Goal: Information Seeking & Learning: Compare options

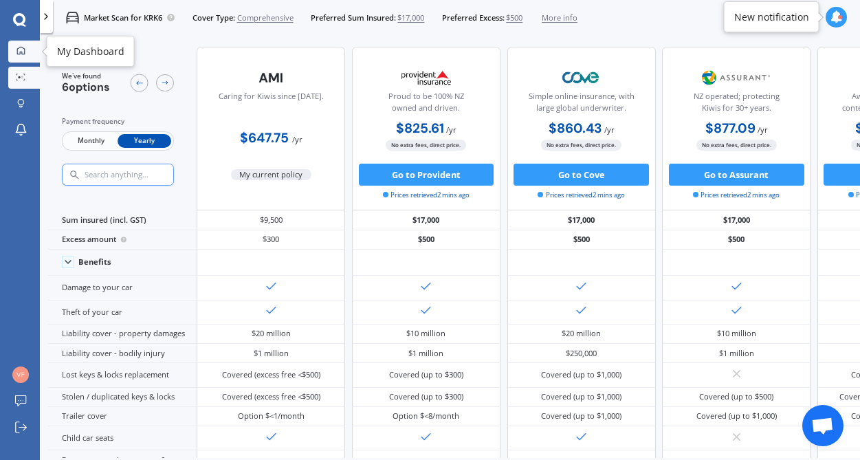
click at [22, 51] on icon at bounding box center [20, 50] width 9 height 9
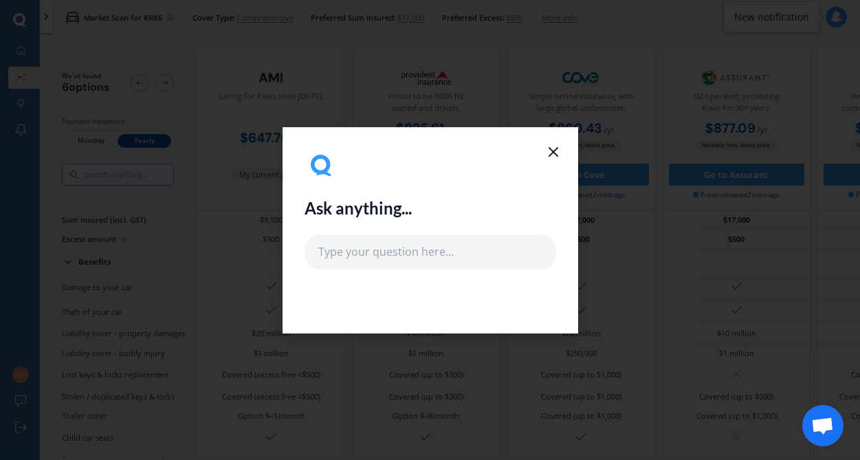
click at [554, 153] on line at bounding box center [553, 152] width 8 height 8
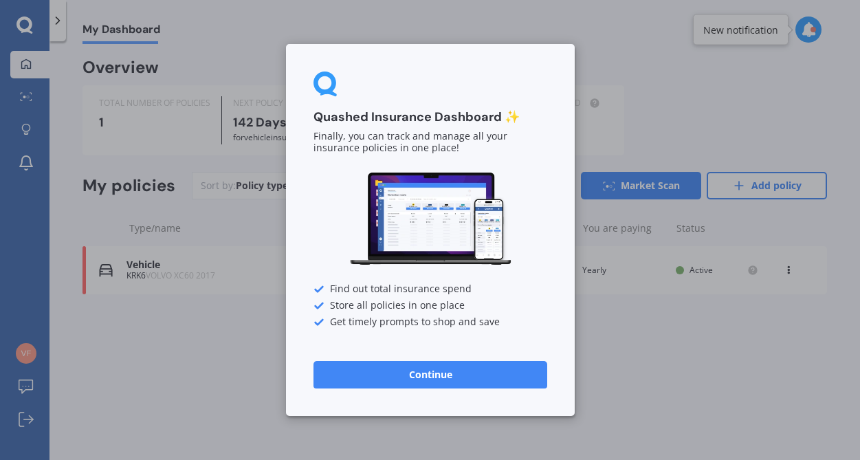
click at [183, 375] on div "Quashed Insurance Dashboard ✨ Finally, you can track and manage all your insura…" at bounding box center [430, 230] width 860 height 460
click at [381, 366] on button "Continue" at bounding box center [430, 374] width 234 height 27
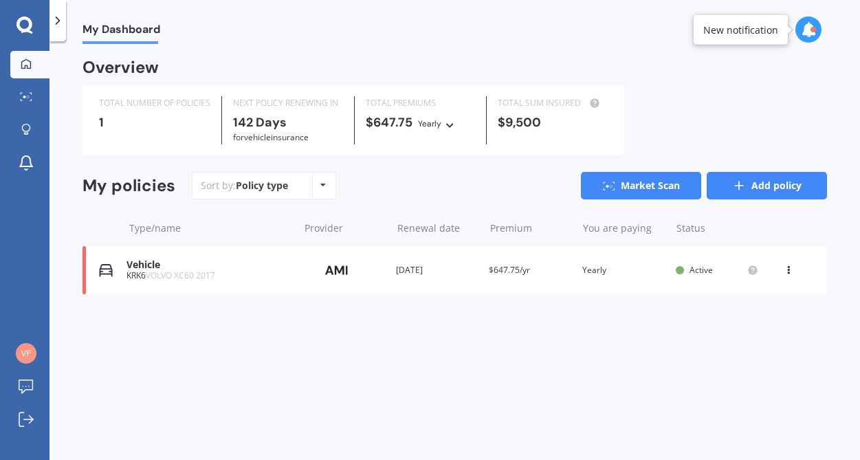
click at [769, 186] on link "Add policy" at bounding box center [766, 185] width 120 height 27
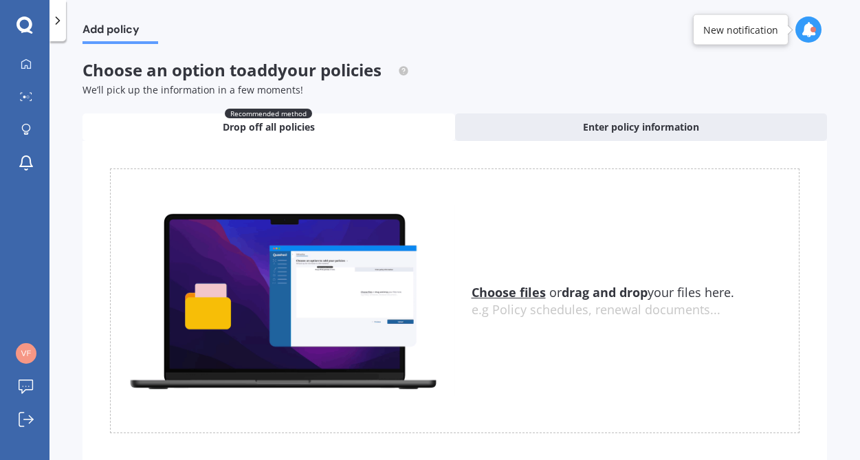
click at [491, 295] on u "Choose files" at bounding box center [508, 292] width 74 height 16
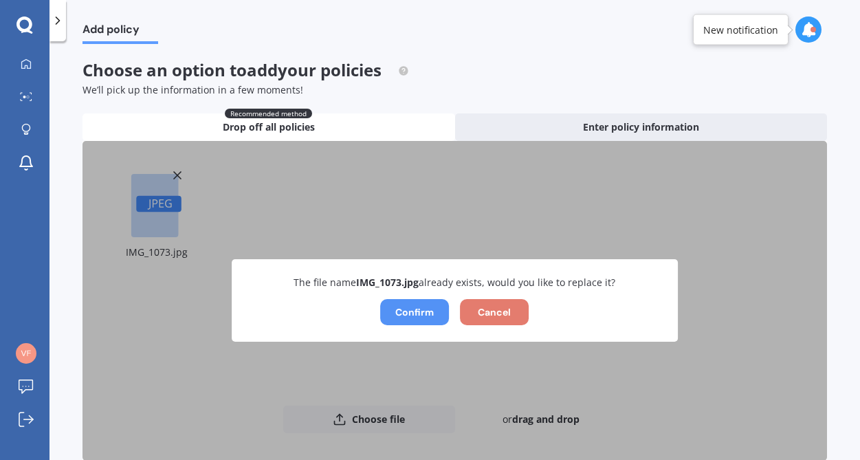
click at [405, 309] on button "Confirm" at bounding box center [414, 312] width 69 height 26
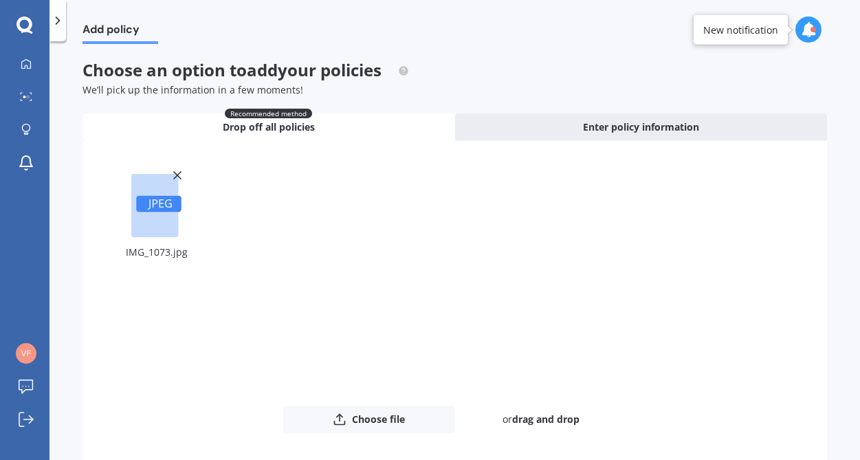
scroll to position [68, 0]
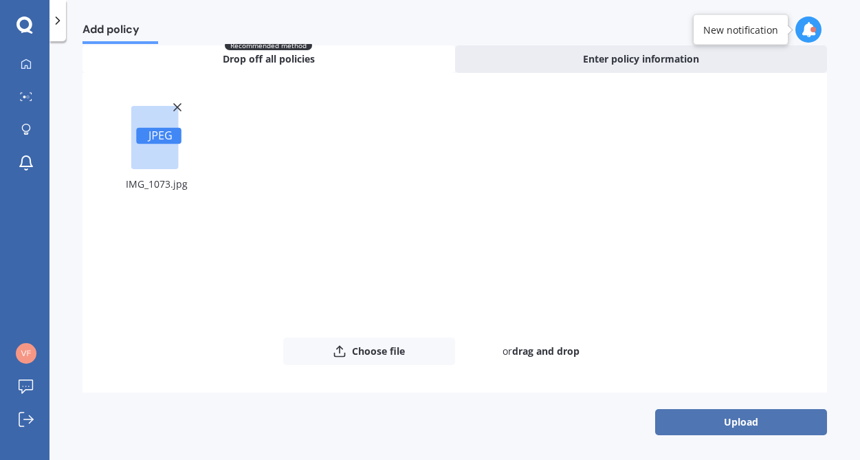
click at [726, 421] on button "Upload" at bounding box center [741, 422] width 172 height 26
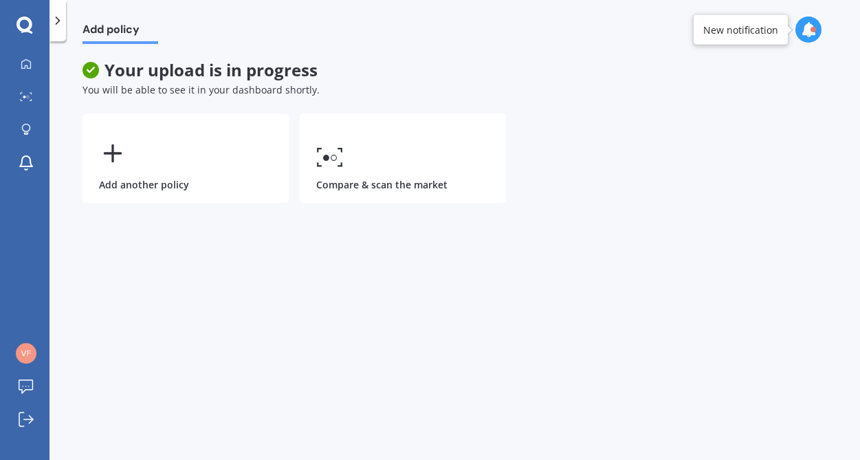
scroll to position [0, 0]
click at [28, 91] on link "Market Scan" at bounding box center [29, 97] width 39 height 27
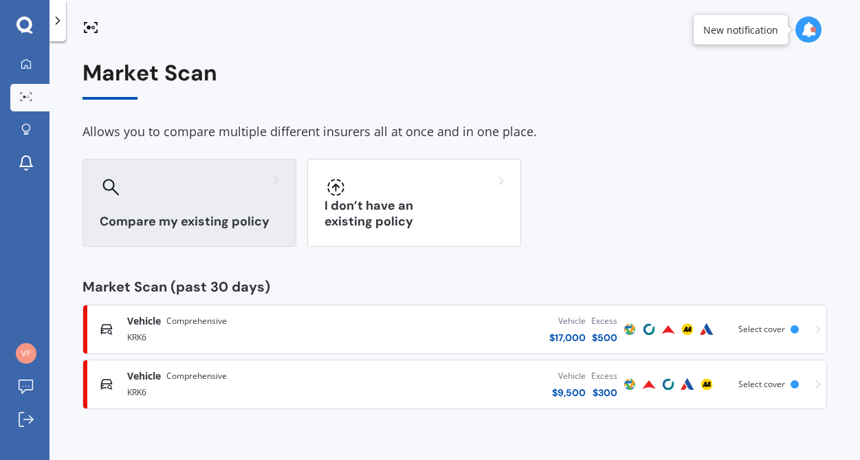
click at [238, 203] on div "Compare my existing policy" at bounding box center [189, 203] width 214 height 88
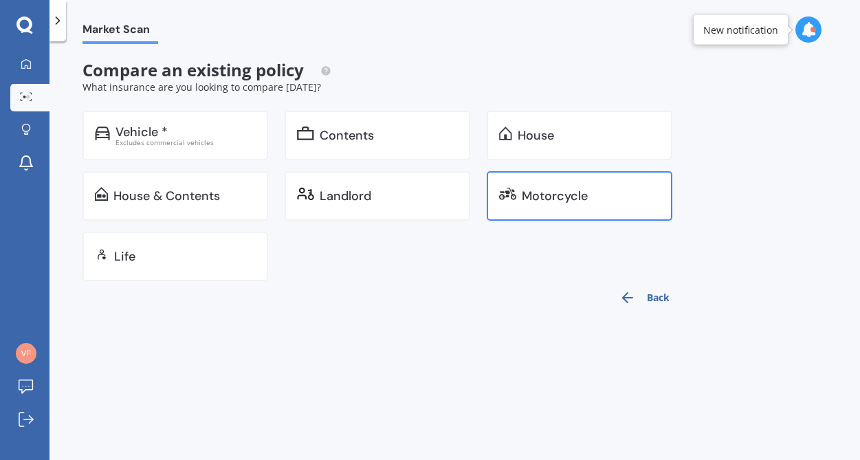
click at [571, 199] on div "Motorcycle" at bounding box center [555, 196] width 66 height 14
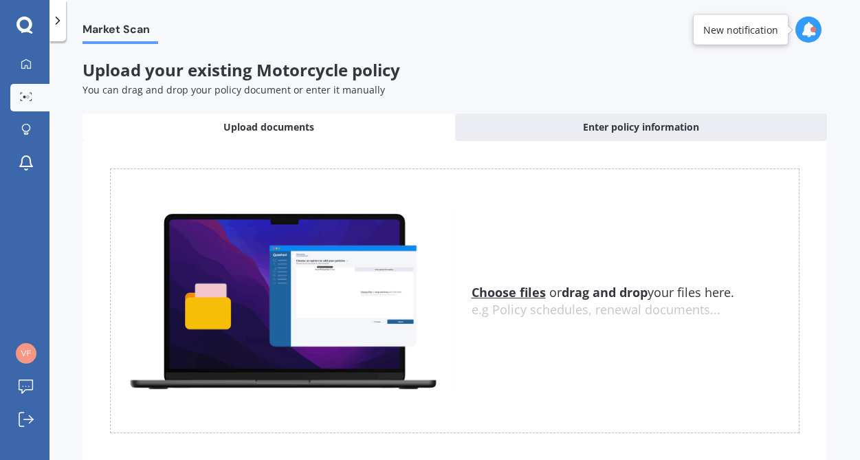
click at [506, 295] on u "Choose files" at bounding box center [508, 292] width 74 height 16
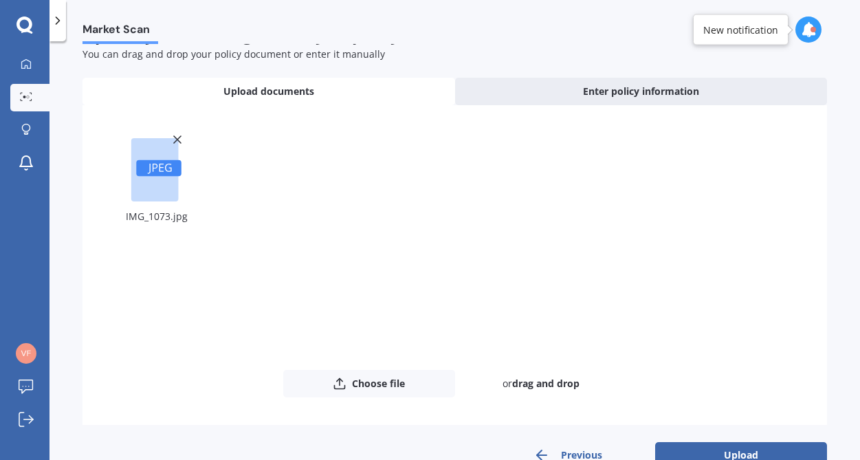
scroll to position [69, 0]
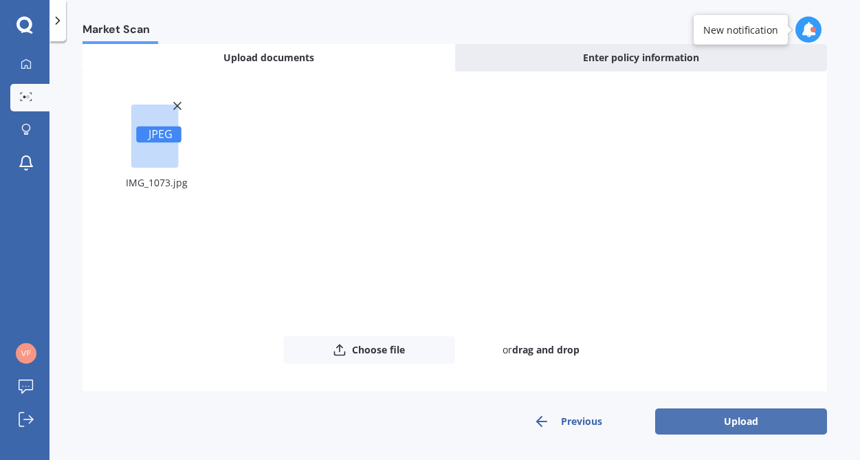
click at [716, 422] on button "Upload" at bounding box center [741, 421] width 172 height 26
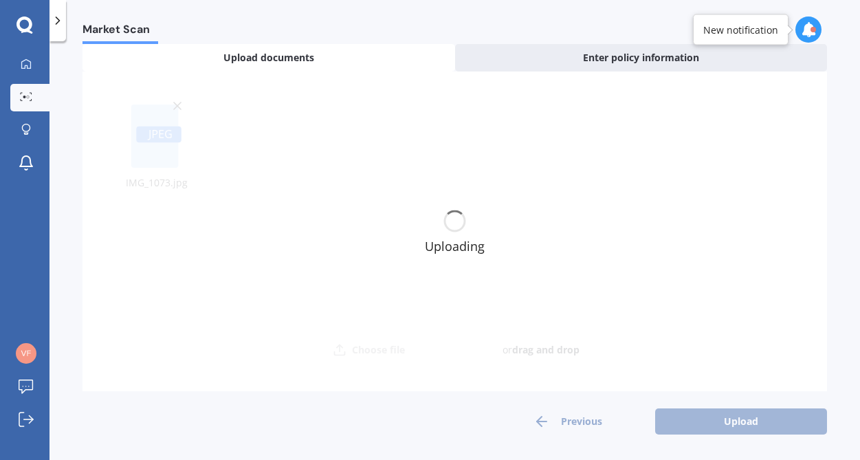
scroll to position [0, 0]
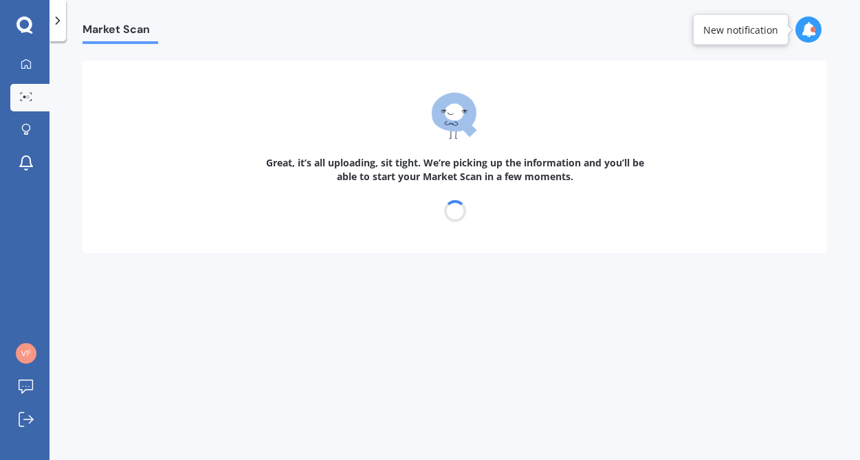
click at [716, 422] on div "Market Scan Great, it’s all uploading, sit tight. We’re picking up the informat…" at bounding box center [454, 253] width 810 height 418
click at [698, 397] on div "Market Scan Great, it’s all uploading, sit tight. We’re picking up the informat…" at bounding box center [454, 253] width 810 height 418
click at [342, 355] on div "Market Scan Great, it’s all uploading, sit tight. We’re picking up the informat…" at bounding box center [454, 253] width 810 height 418
click at [34, 65] on div at bounding box center [26, 64] width 21 height 12
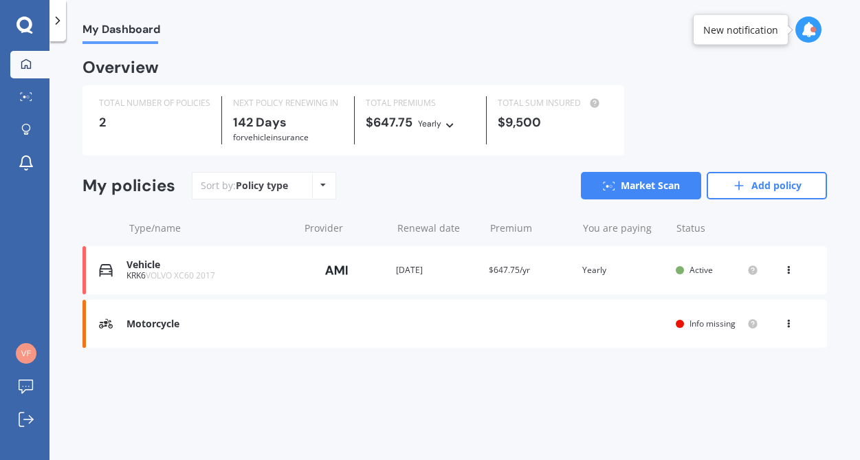
click at [710, 327] on span "Info missing" at bounding box center [712, 323] width 46 height 12
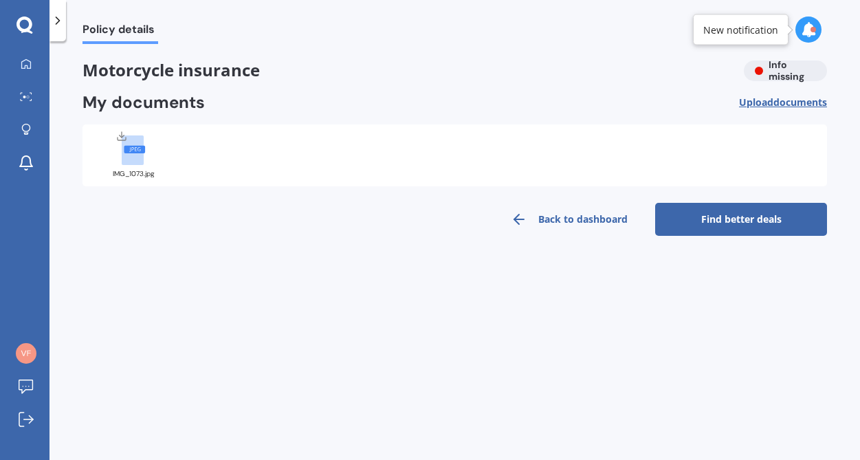
click at [713, 220] on link "Find better deals" at bounding box center [741, 219] width 172 height 33
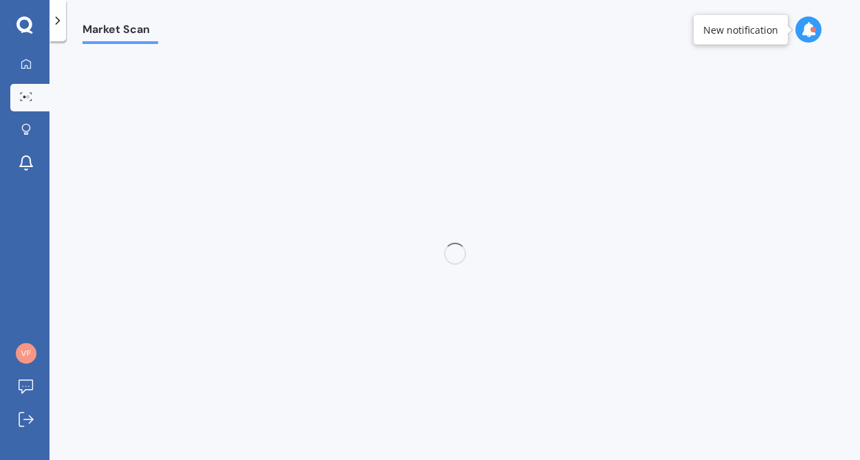
select select "14"
select select "06"
select select "1962"
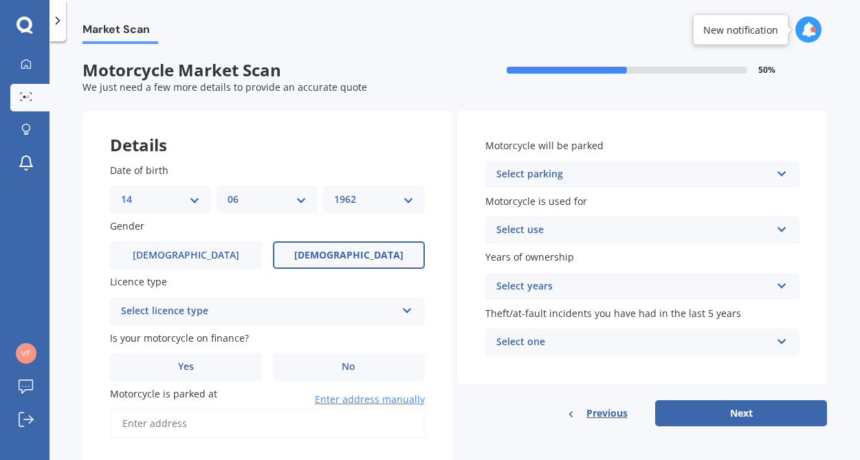
click at [194, 203] on select "DD 01 02 03 04 05 06 07 08 09 10 11 12 13 14 15 16 17 18 19 20 21 22 23 24 25 2…" at bounding box center [160, 199] width 79 height 15
select select "23"
click at [121, 192] on select "DD 01 02 03 04 05 06 07 08 09 10 11 12 13 14 15 16 17 18 19 20 21 22 23 24 25 2…" at bounding box center [160, 199] width 79 height 15
click at [299, 200] on select "MM 01 02 03 04 05 06 07 08 09 10 11 12" at bounding box center [266, 199] width 79 height 15
select select "04"
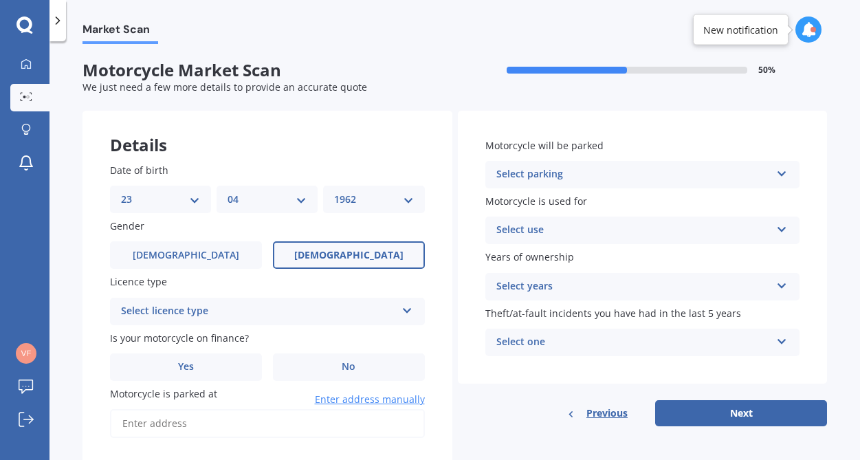
click at [227, 192] on select "MM 01 02 03 04 05 06 07 08 09 10 11 12" at bounding box center [266, 199] width 79 height 15
click at [406, 203] on select "YYYY 2025 2024 2023 2022 2021 2020 2019 2018 2017 2016 2015 2014 2013 2012 2011…" at bounding box center [373, 199] width 79 height 15
select select "1964"
click at [334, 192] on select "YYYY 2025 2024 2023 2022 2021 2020 2019 2018 2017 2016 2015 2014 2013 2012 2011…" at bounding box center [373, 199] width 79 height 15
click at [179, 258] on span "[DEMOGRAPHIC_DATA]" at bounding box center [185, 255] width 109 height 12
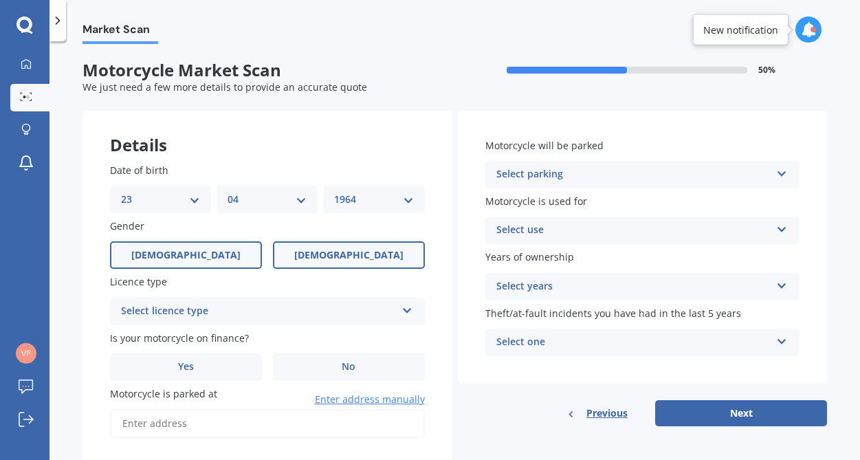
click at [0, 0] on input "[DEMOGRAPHIC_DATA]" at bounding box center [0, 0] width 0 height 0
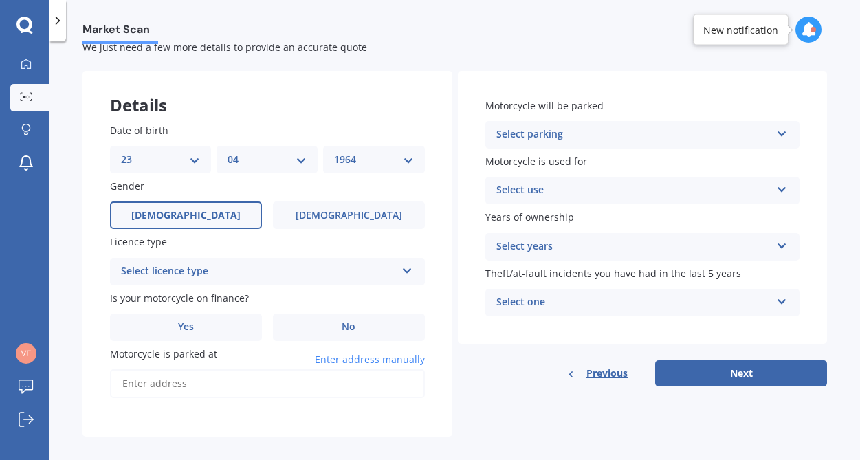
scroll to position [54, 0]
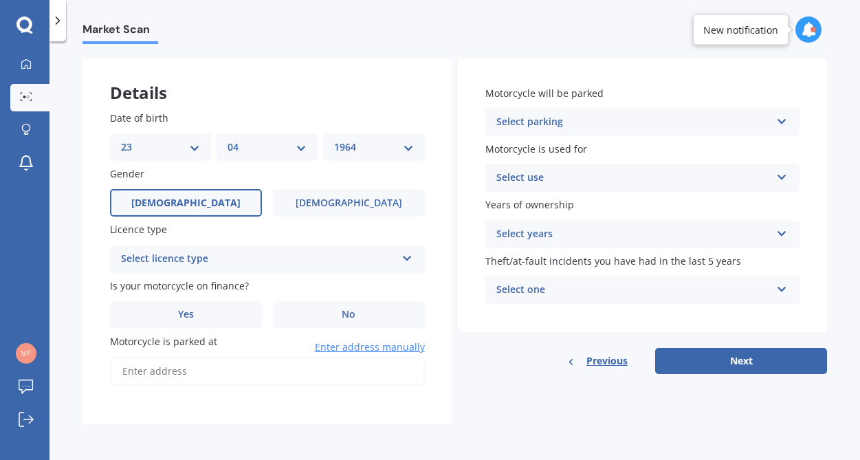
click at [407, 260] on icon at bounding box center [407, 256] width 12 height 10
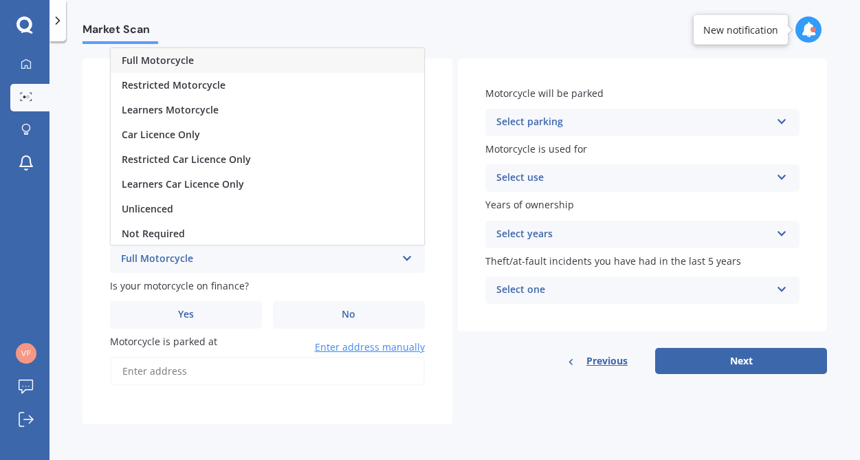
click at [229, 63] on div "Full Motorcycle" at bounding box center [267, 60] width 313 height 25
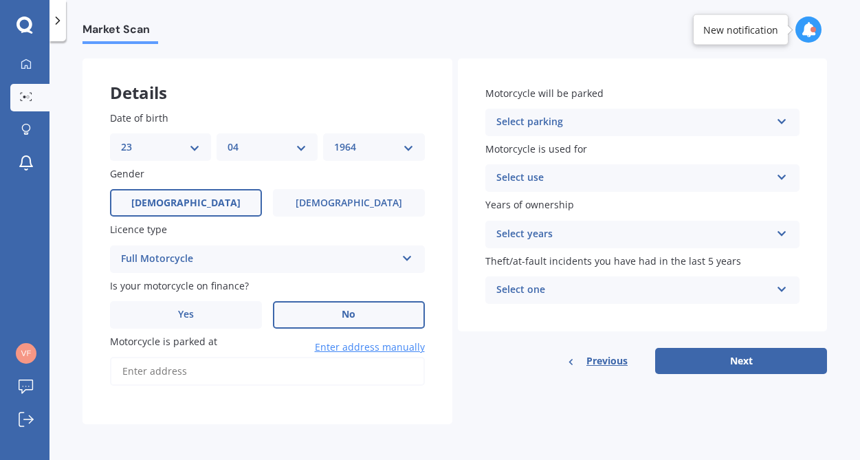
click at [308, 301] on label "No" at bounding box center [349, 314] width 152 height 27
click at [0, 0] on input "No" at bounding box center [0, 0] width 0 height 0
click at [273, 370] on input "Motorcycle is parked at" at bounding box center [267, 371] width 315 height 29
click at [199, 371] on input "[STREET_ADDRESS]" at bounding box center [267, 371] width 315 height 29
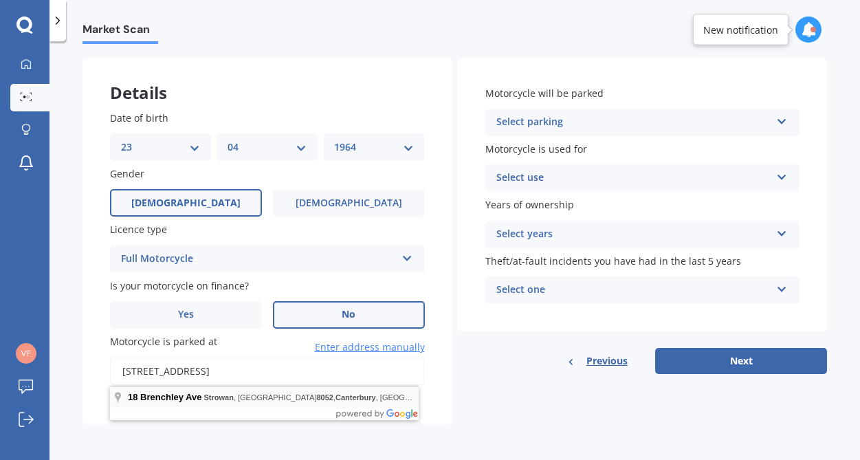
type input "[STREET_ADDRESS]"
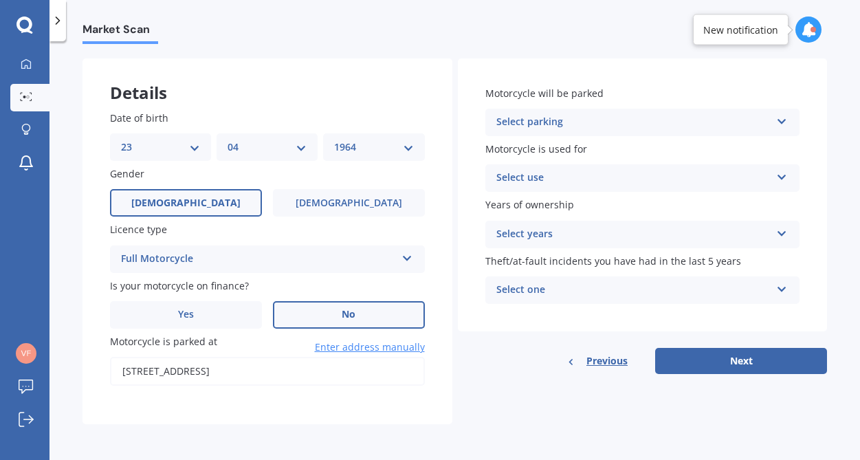
click at [776, 119] on icon at bounding box center [782, 119] width 12 height 10
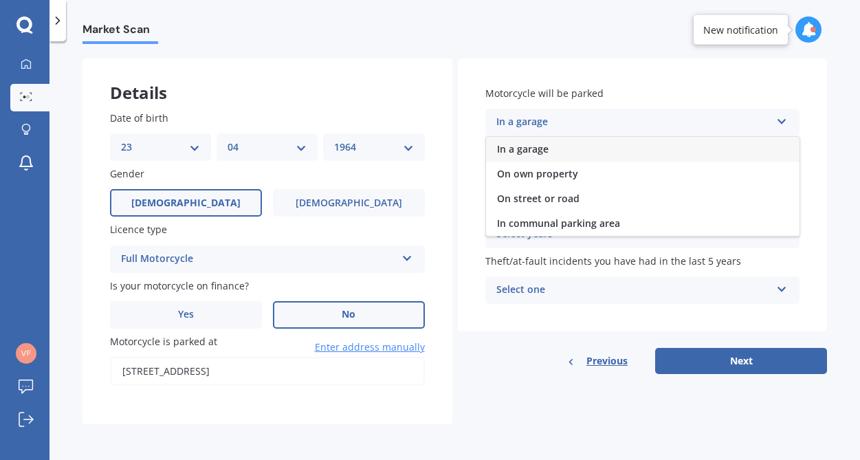
click at [733, 144] on div "In a garage" at bounding box center [642, 149] width 313 height 25
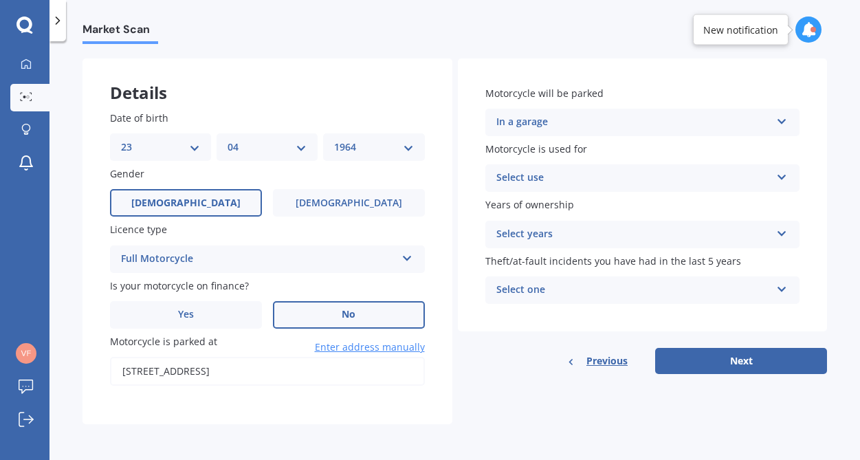
click at [776, 176] on icon at bounding box center [782, 175] width 12 height 10
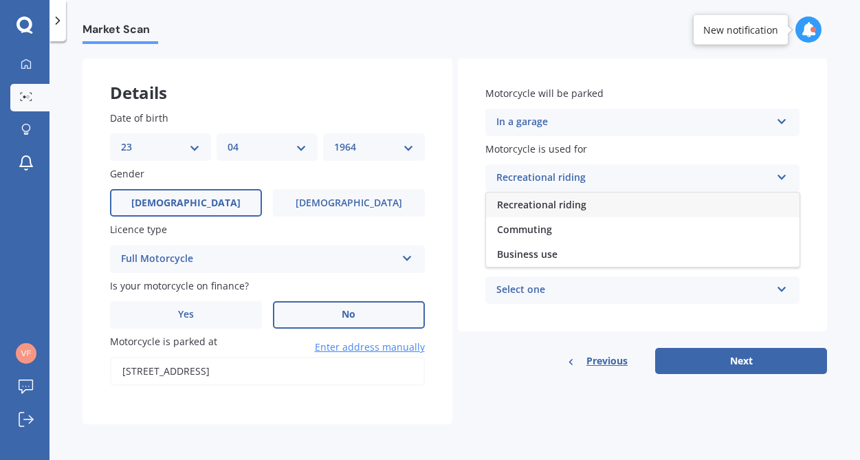
click at [665, 206] on div "Recreational riding" at bounding box center [642, 204] width 313 height 25
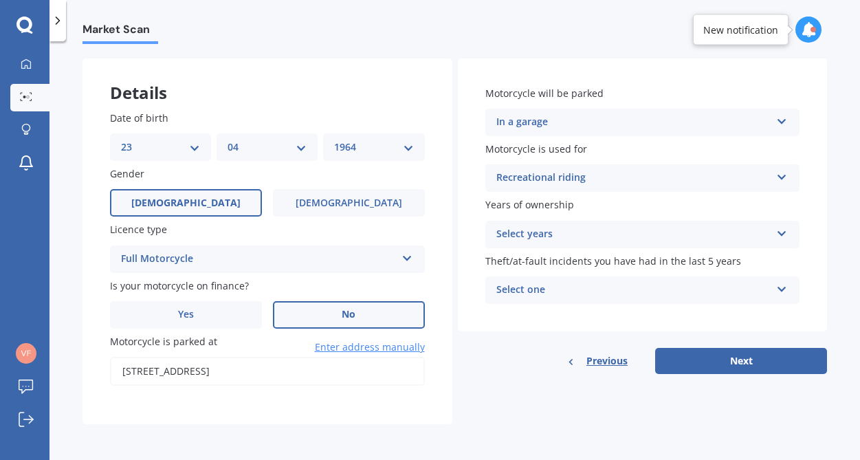
click at [777, 231] on icon at bounding box center [782, 231] width 12 height 10
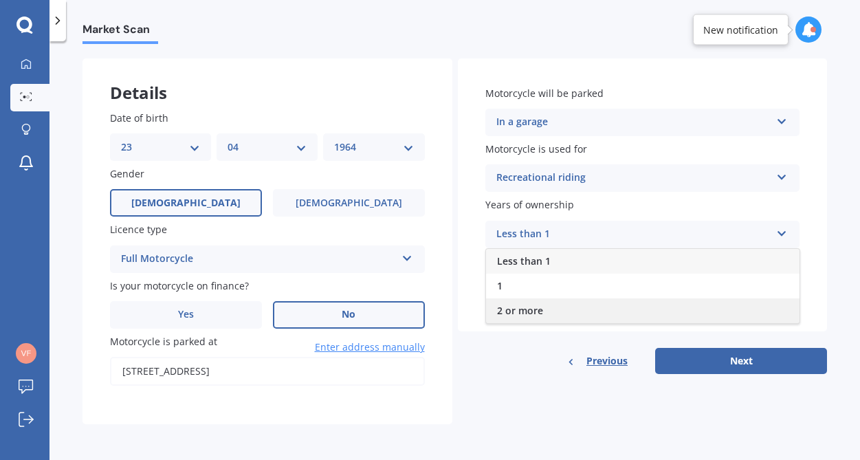
click at [599, 315] on div "2 or more" at bounding box center [642, 310] width 313 height 25
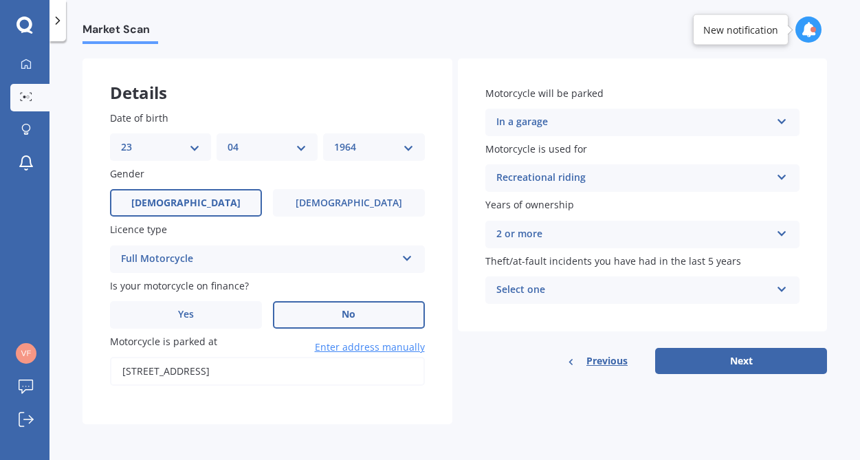
click at [776, 288] on icon at bounding box center [782, 287] width 12 height 10
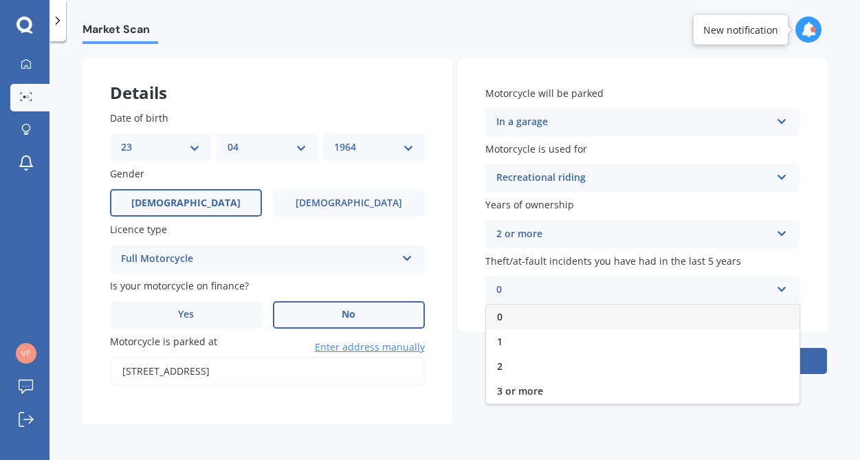
click at [722, 313] on div "0" at bounding box center [642, 316] width 313 height 25
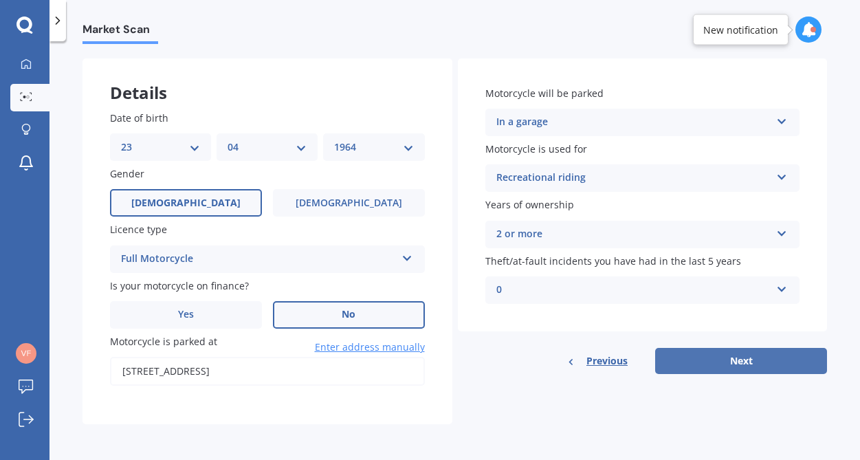
click at [724, 361] on button "Next" at bounding box center [741, 361] width 172 height 26
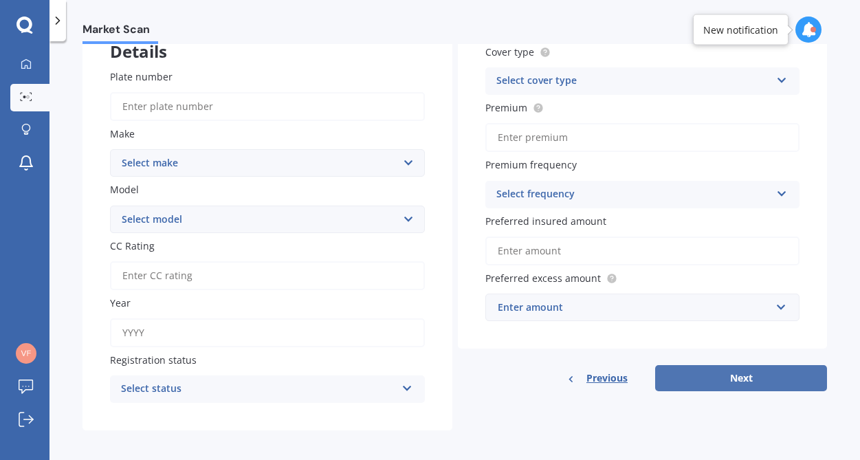
scroll to position [96, 0]
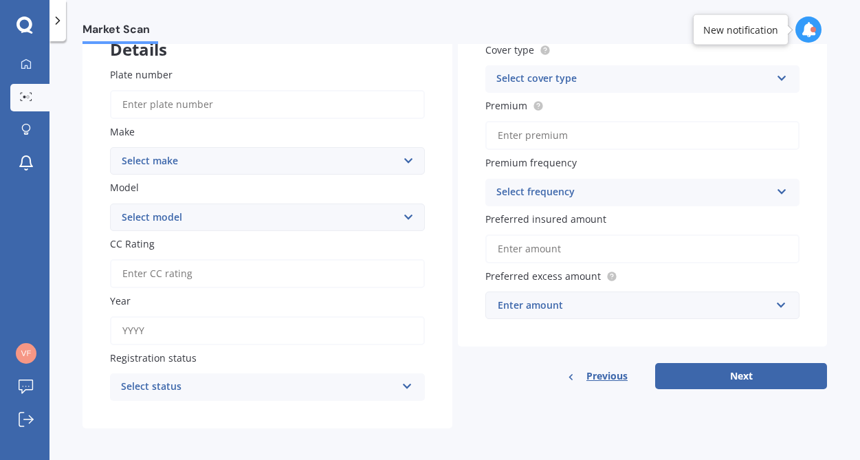
click at [295, 109] on input "Plate number" at bounding box center [267, 104] width 315 height 29
type input "c1pqe"
click at [295, 157] on select "Select make Ace Adly Aeon AJP American Iron Horse Aprilia Arrow Baotian [PERSON…" at bounding box center [267, 160] width 315 height 27
select select "Moto Guzzi"
click at [110, 148] on select "Select make Ace Adly Aeon AJP American Iron Horse Aprilia Arrow Baotian [PERSON…" at bounding box center [267, 160] width 315 height 27
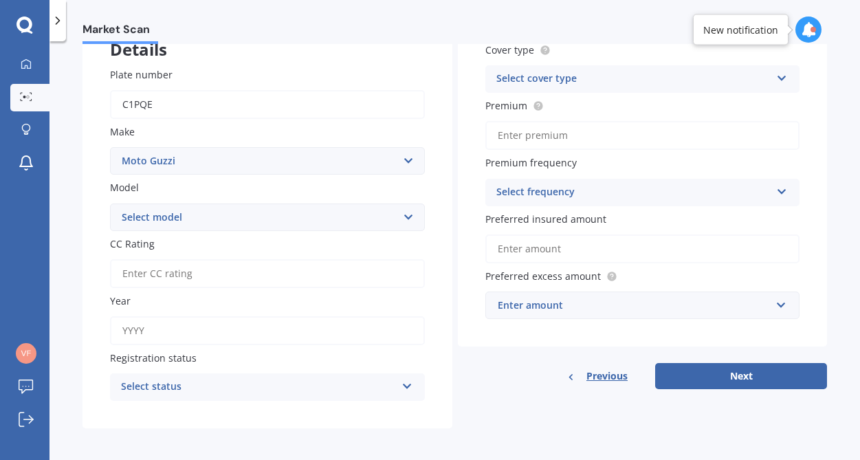
click at [258, 220] on select "Select model Audace Bellagio Breva Breva Sport [US_STATE] [US_STATE] Custom [US…" at bounding box center [267, 216] width 315 height 27
select select "Breva"
click at [110, 204] on select "Select model Audace Bellagio Breva Breva Sport [US_STATE] [US_STATE] Custom [US…" at bounding box center [267, 216] width 315 height 27
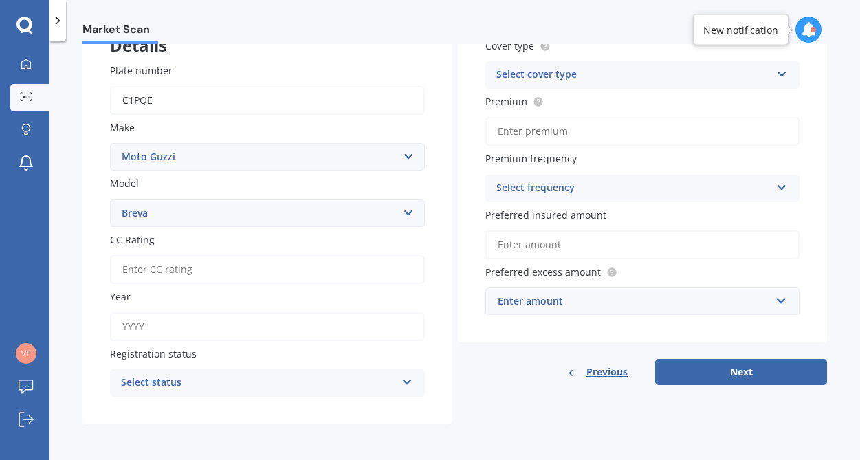
click at [209, 324] on input "Year" at bounding box center [267, 326] width 315 height 29
type input "2005"
click at [203, 373] on div "Select status Road registered Registration pending Not required" at bounding box center [267, 382] width 315 height 27
click at [176, 310] on span "Road registered" at bounding box center [159, 306] width 75 height 13
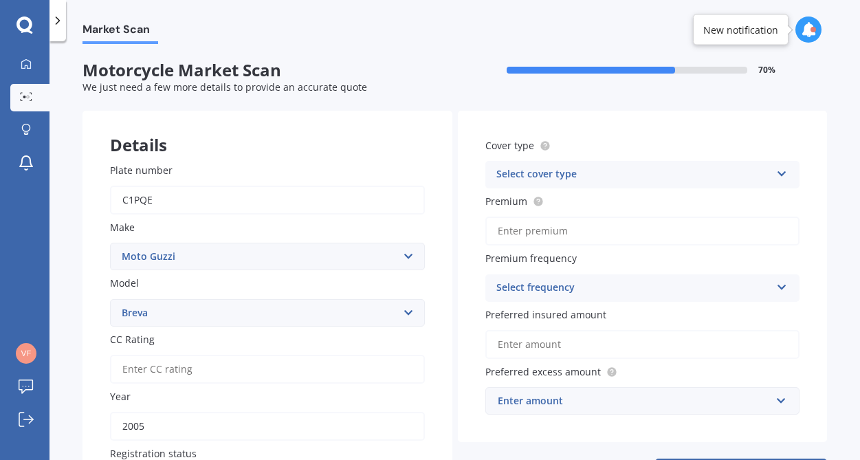
click at [581, 174] on div "Select cover type" at bounding box center [633, 174] width 275 height 16
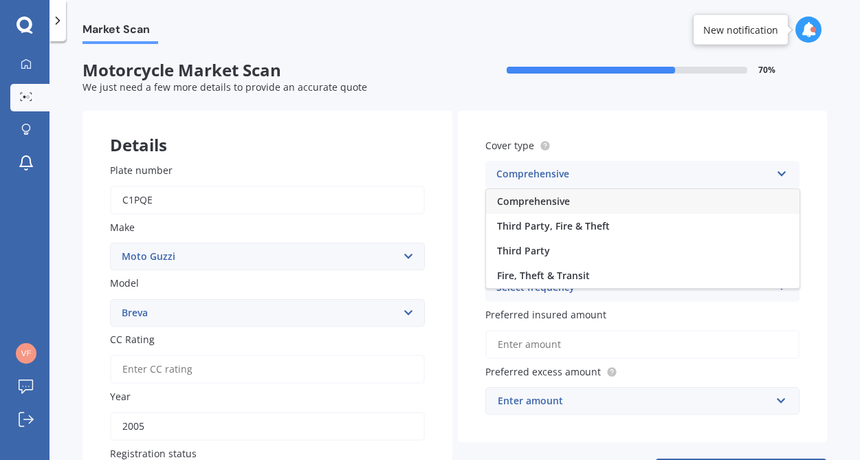
click at [547, 200] on span "Comprehensive" at bounding box center [533, 200] width 73 height 13
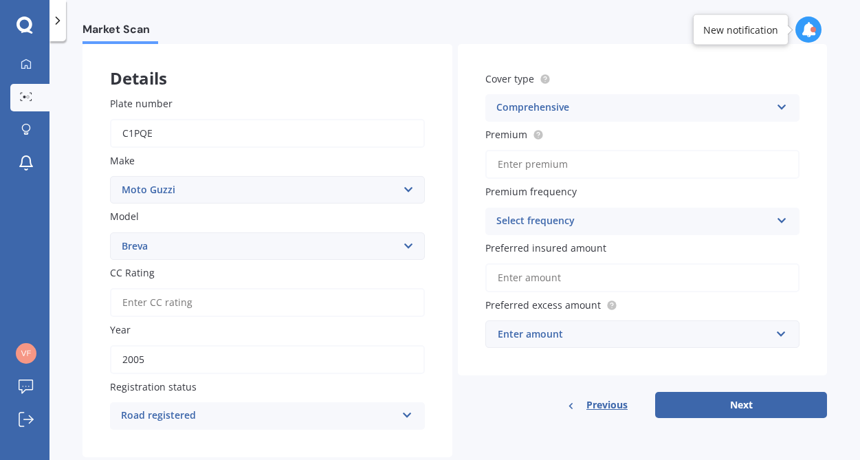
scroll to position [69, 0]
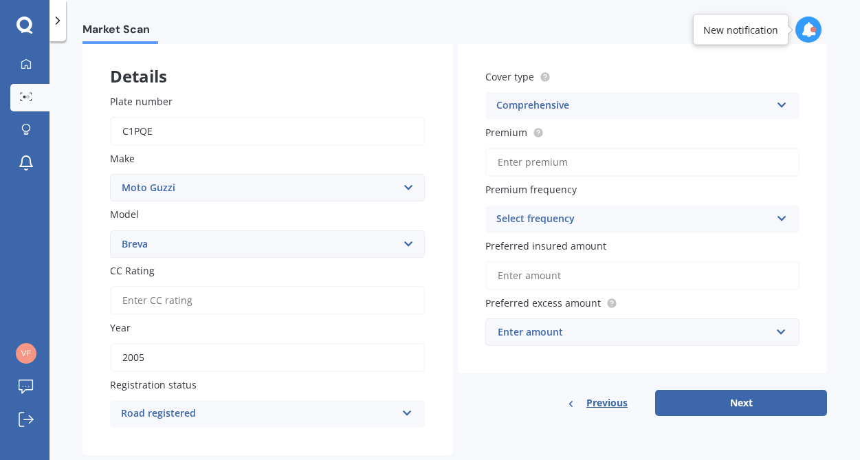
click at [546, 217] on div "Select frequency" at bounding box center [633, 219] width 275 height 16
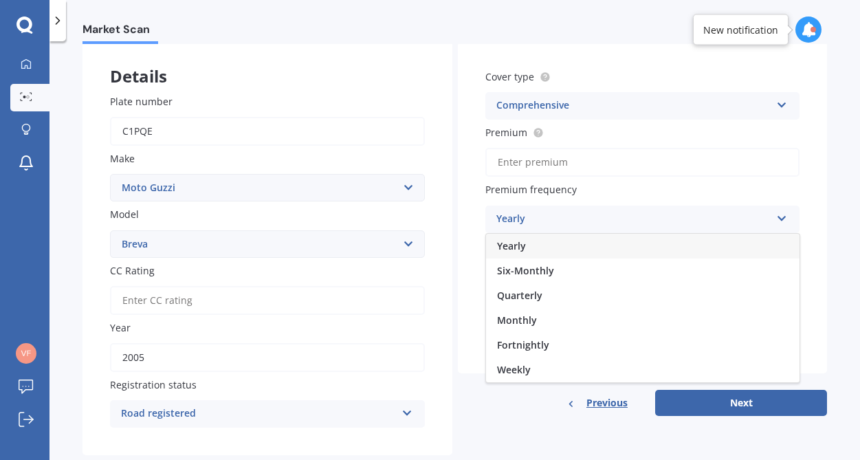
click at [512, 248] on span "Yearly" at bounding box center [511, 245] width 29 height 13
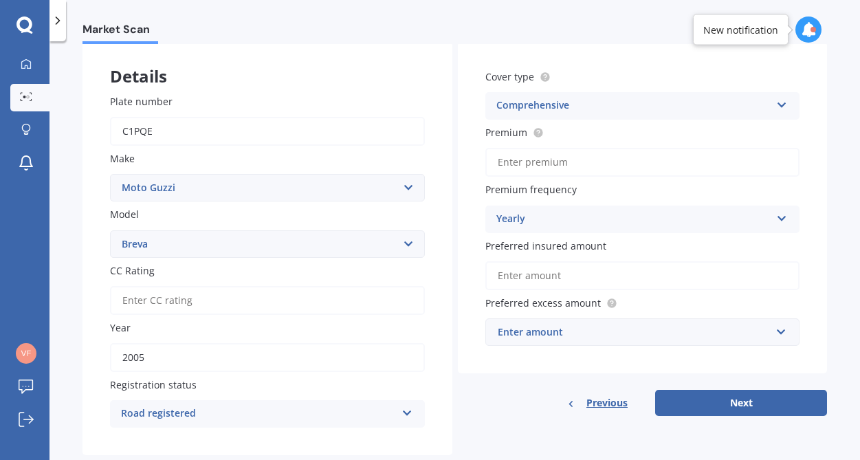
click at [520, 277] on input "Preferred insured amount" at bounding box center [642, 275] width 315 height 29
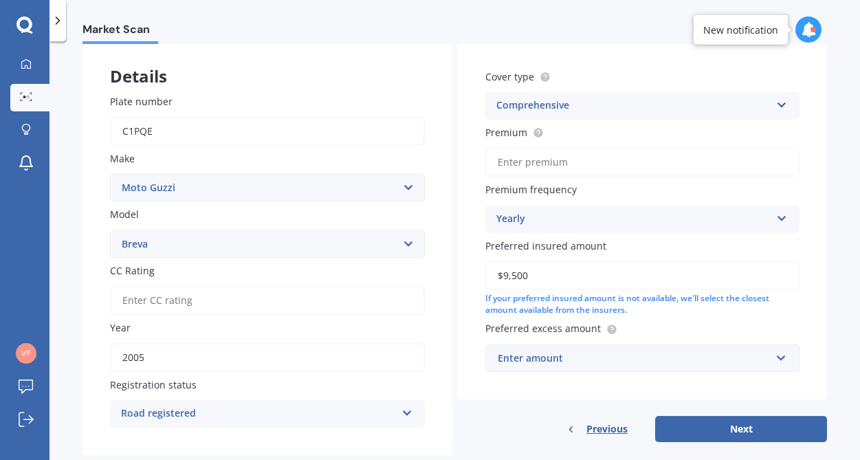
scroll to position [102, 0]
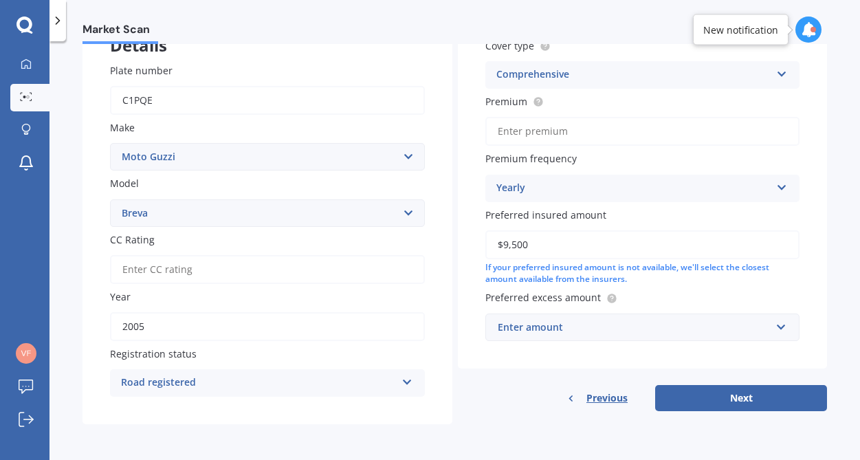
type input "$9,500"
click at [774, 325] on input "text" at bounding box center [638, 327] width 302 height 26
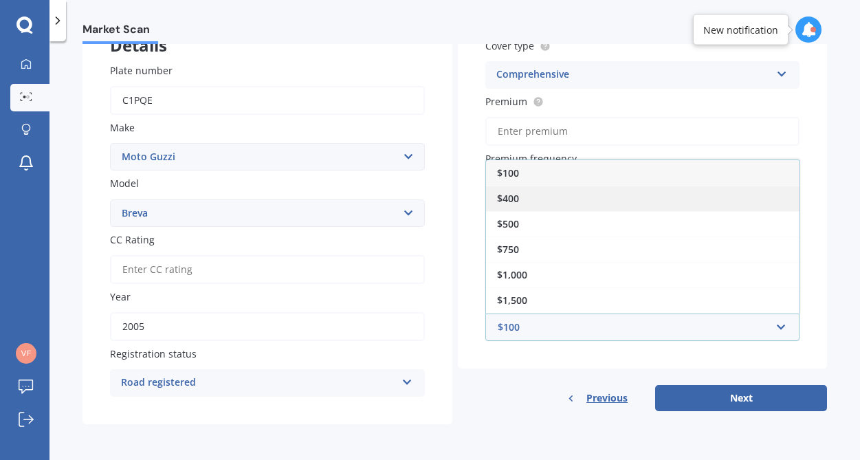
click at [632, 197] on div "$400" at bounding box center [642, 198] width 313 height 25
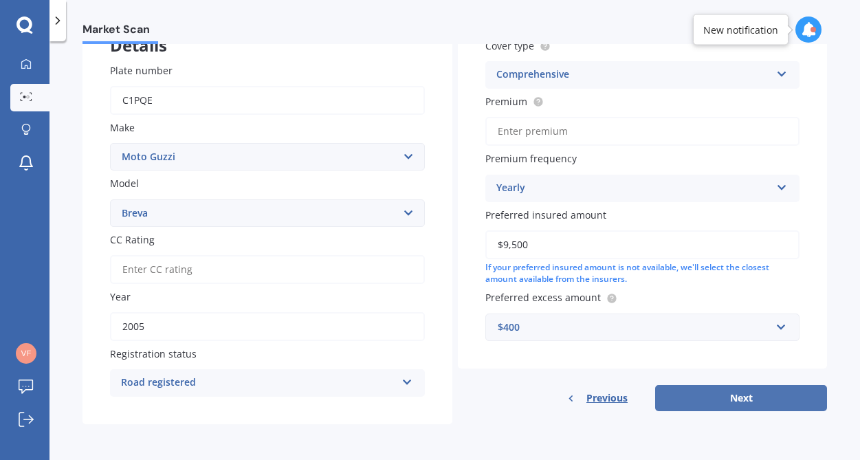
click at [727, 395] on button "Next" at bounding box center [741, 398] width 172 height 26
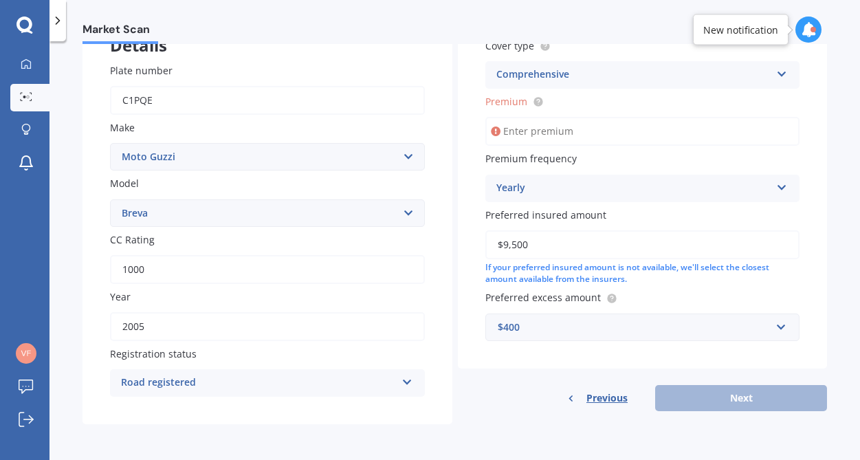
type input "1000"
click at [642, 445] on div "Market Scan Motorcycle Market Scan 70 % We just need a few more details to prov…" at bounding box center [454, 253] width 810 height 418
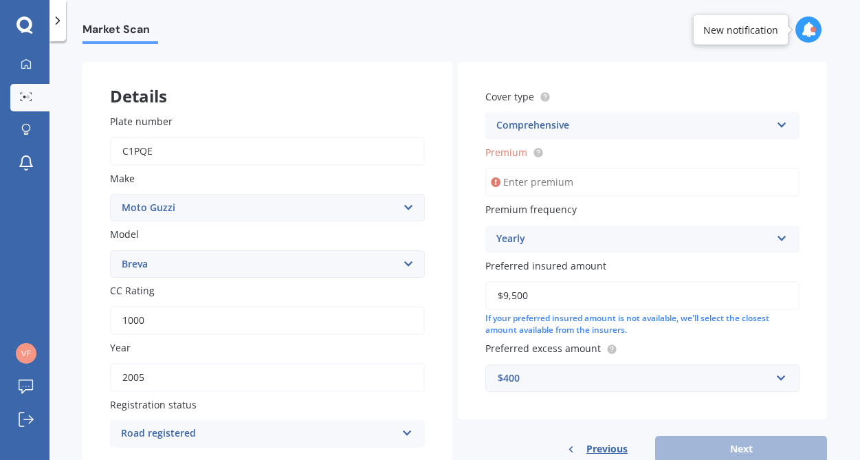
scroll to position [45, 0]
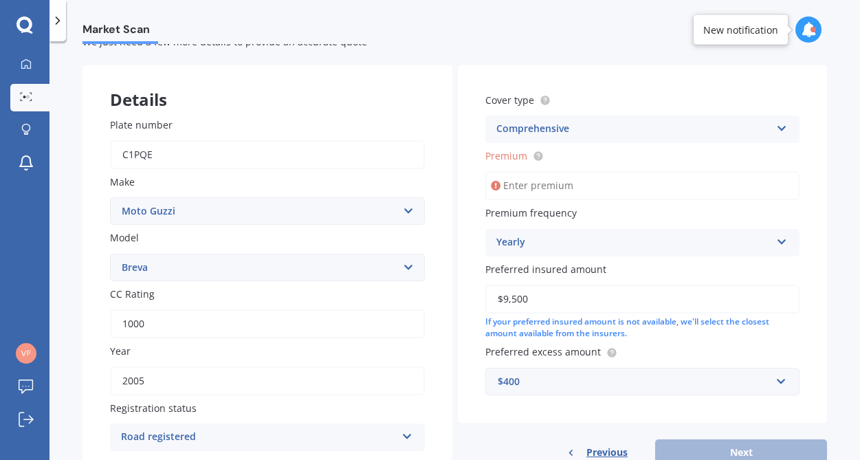
click at [547, 189] on input "Premium" at bounding box center [642, 185] width 315 height 29
type input "$647.75"
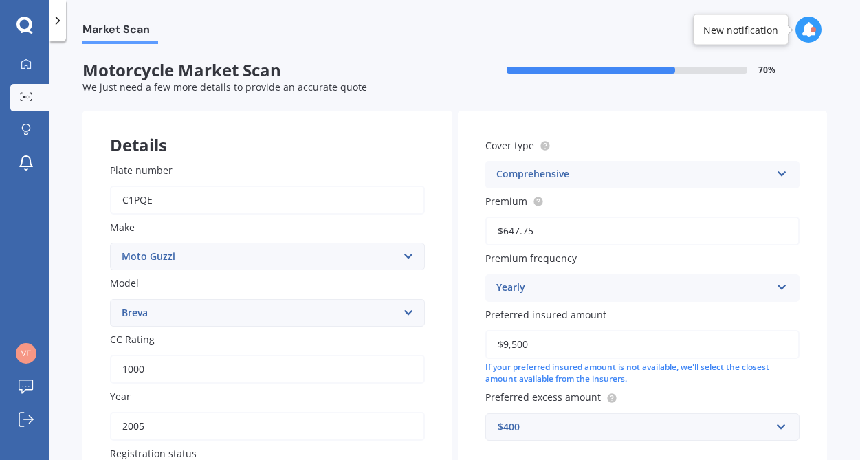
scroll to position [102, 0]
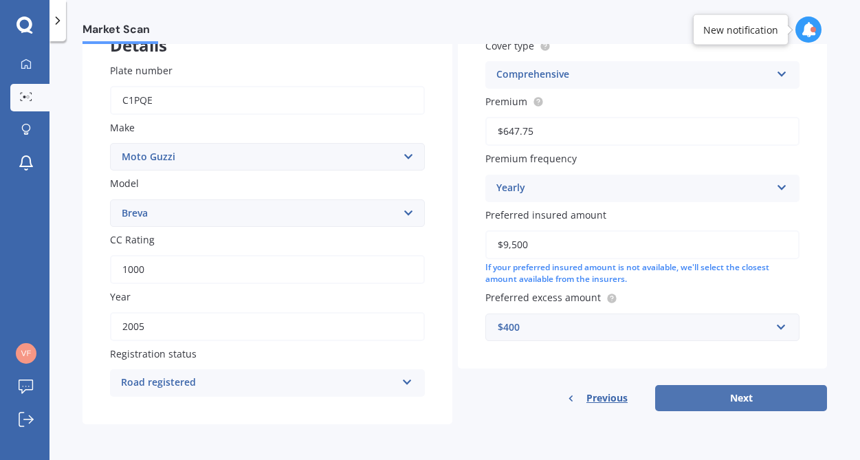
click at [736, 394] on button "Next" at bounding box center [741, 398] width 172 height 26
select select "23"
select select "04"
select select "1964"
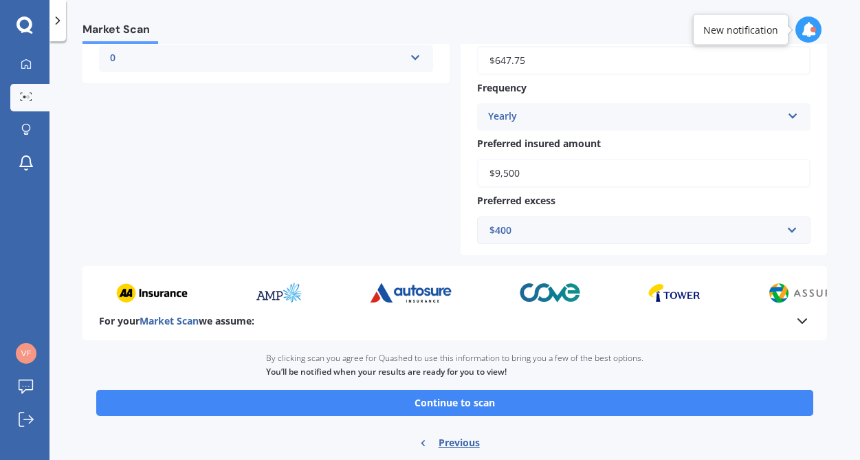
scroll to position [493, 0]
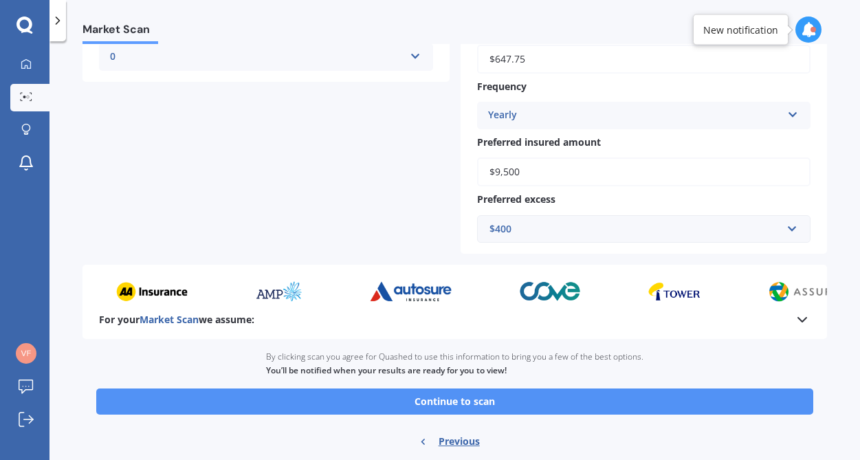
click at [735, 405] on button "Continue to scan" at bounding box center [454, 401] width 717 height 26
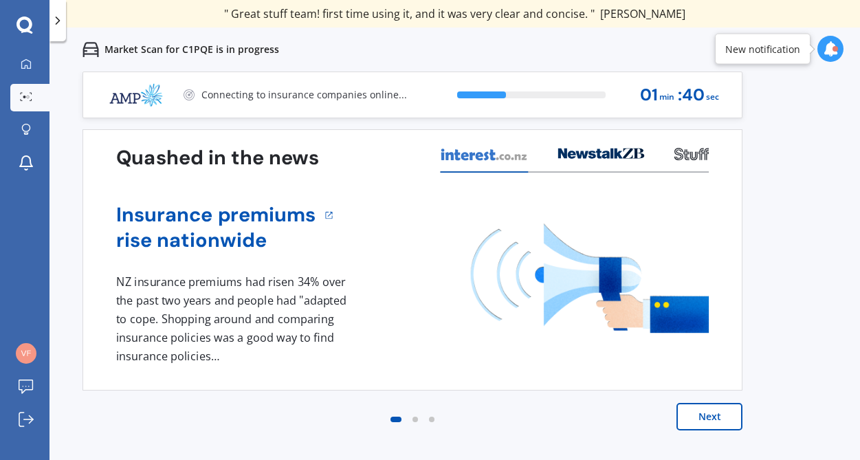
click at [712, 409] on button "Next" at bounding box center [709, 416] width 66 height 27
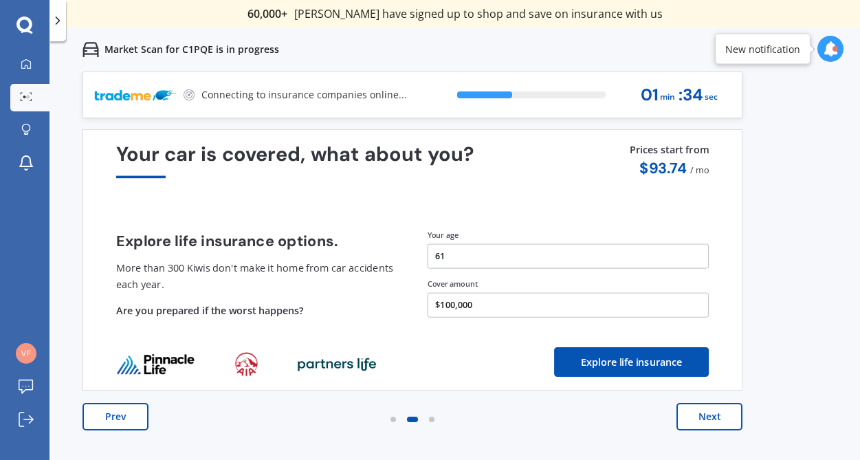
click at [705, 418] on button "Next" at bounding box center [709, 416] width 66 height 27
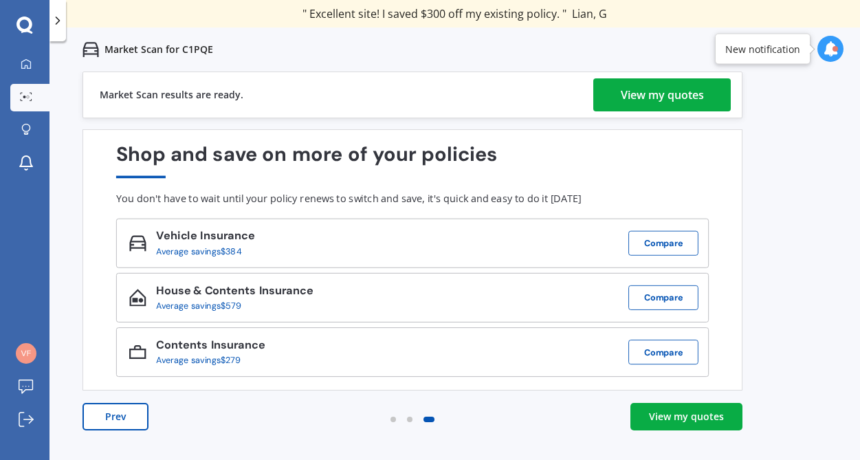
click at [692, 413] on div "View my quotes" at bounding box center [686, 417] width 75 height 14
